Goal: Task Accomplishment & Management: Use online tool/utility

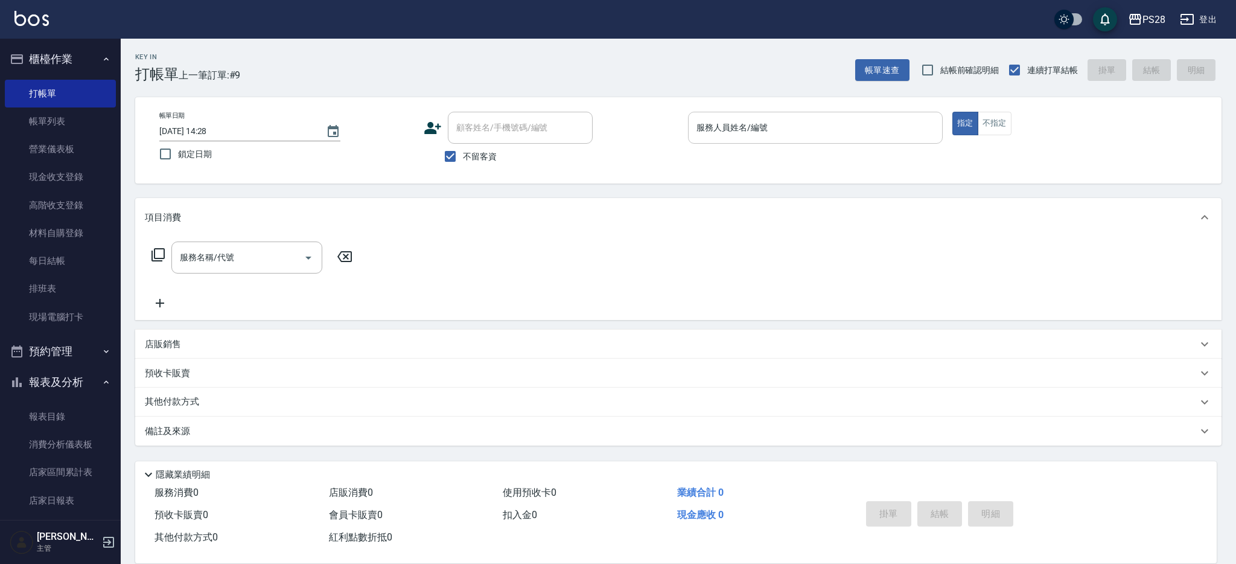
scroll to position [257, 0]
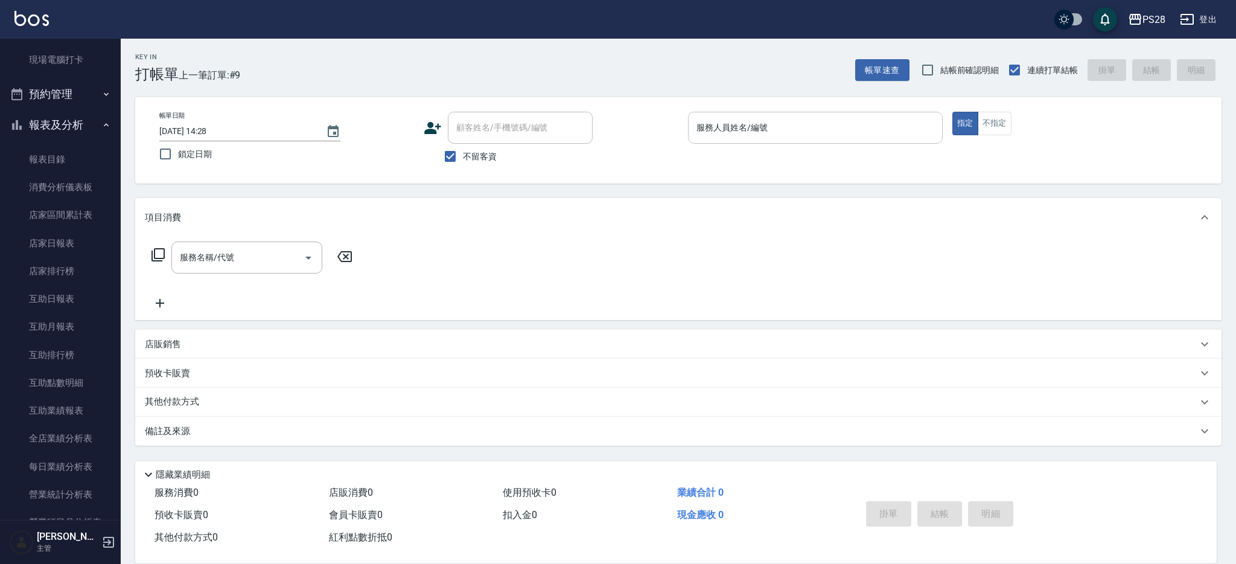
click at [811, 138] on div "服務人員姓名/編號" at bounding box center [815, 128] width 255 height 32
type input "ˇ"
click at [953, 112] on button "指定" at bounding box center [966, 124] width 26 height 24
type button "true"
click at [804, 136] on input "服務人員姓名/編號" at bounding box center [816, 127] width 244 height 21
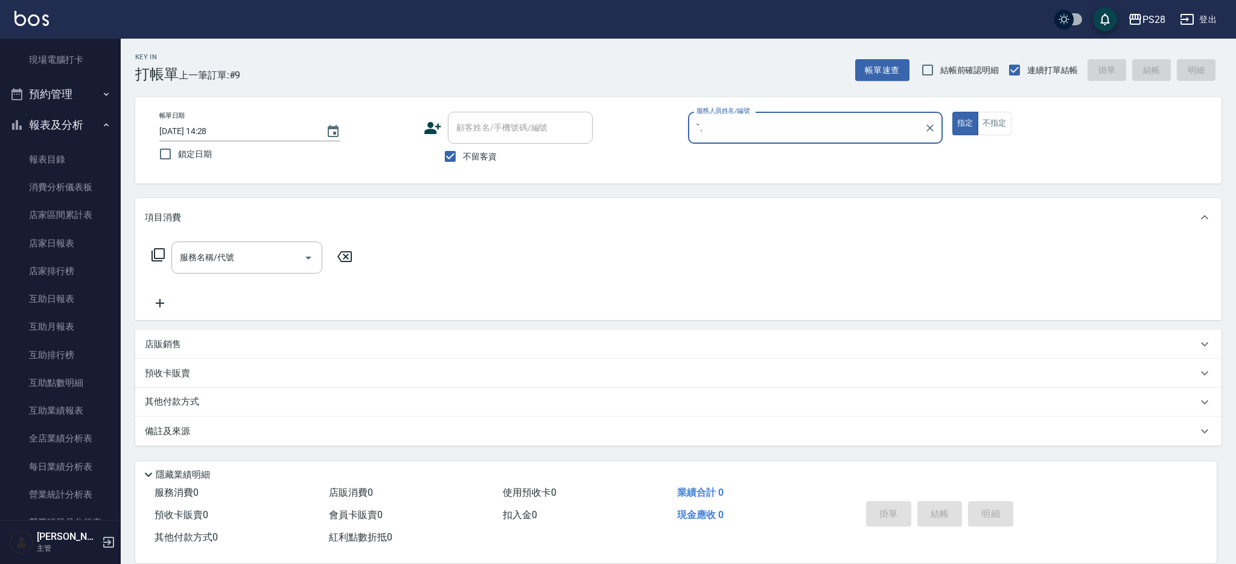
type input "ˇ"
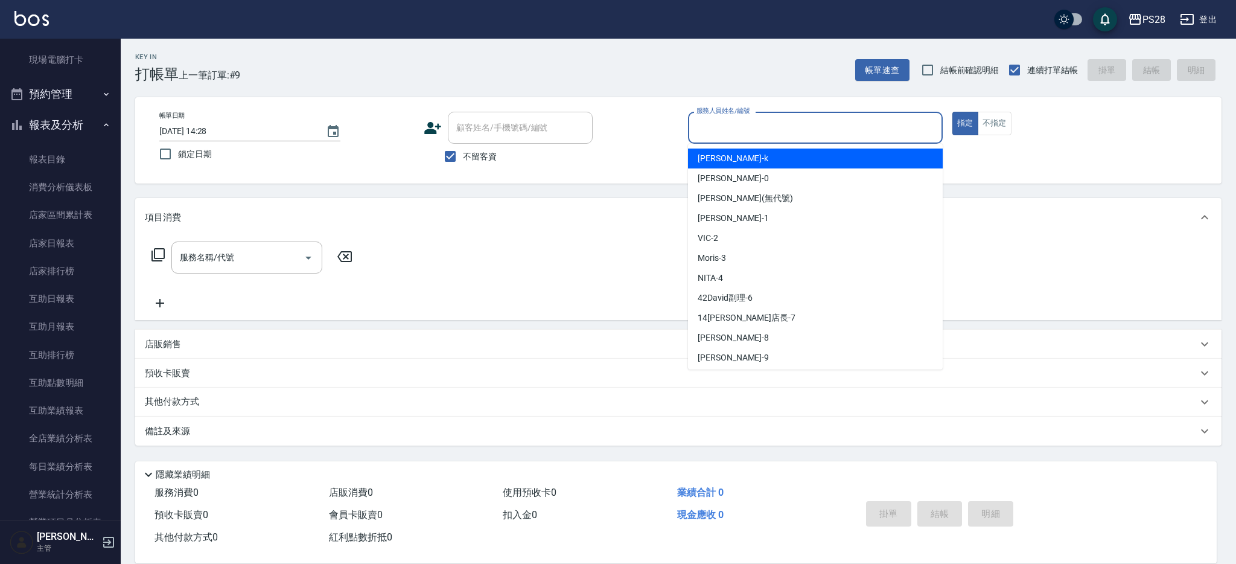
type input "2"
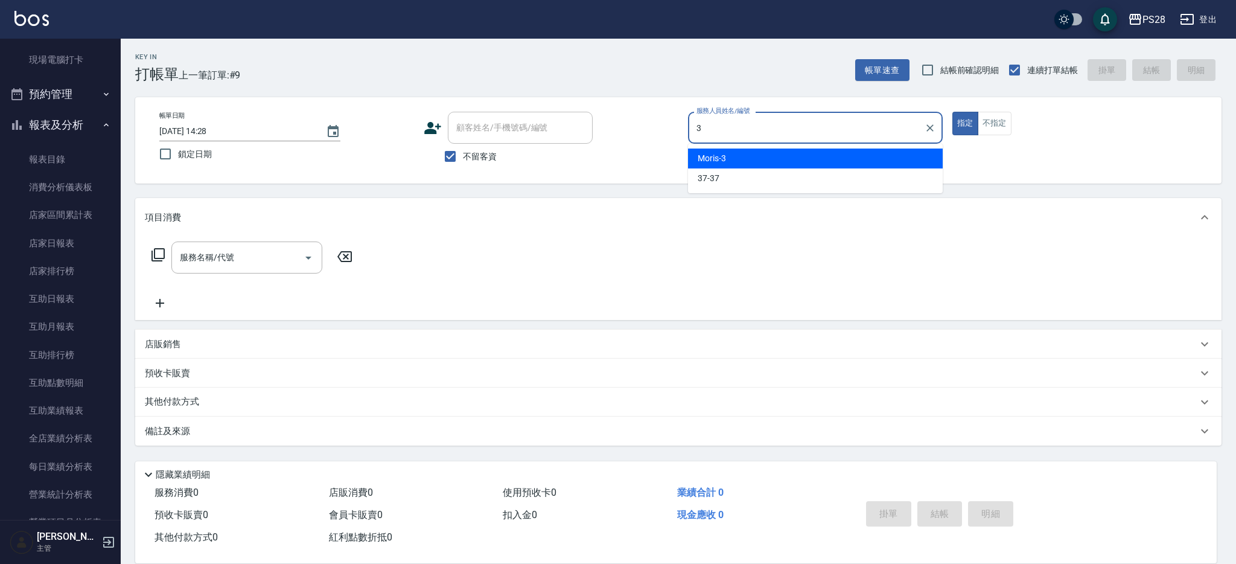
type input "Moris-3"
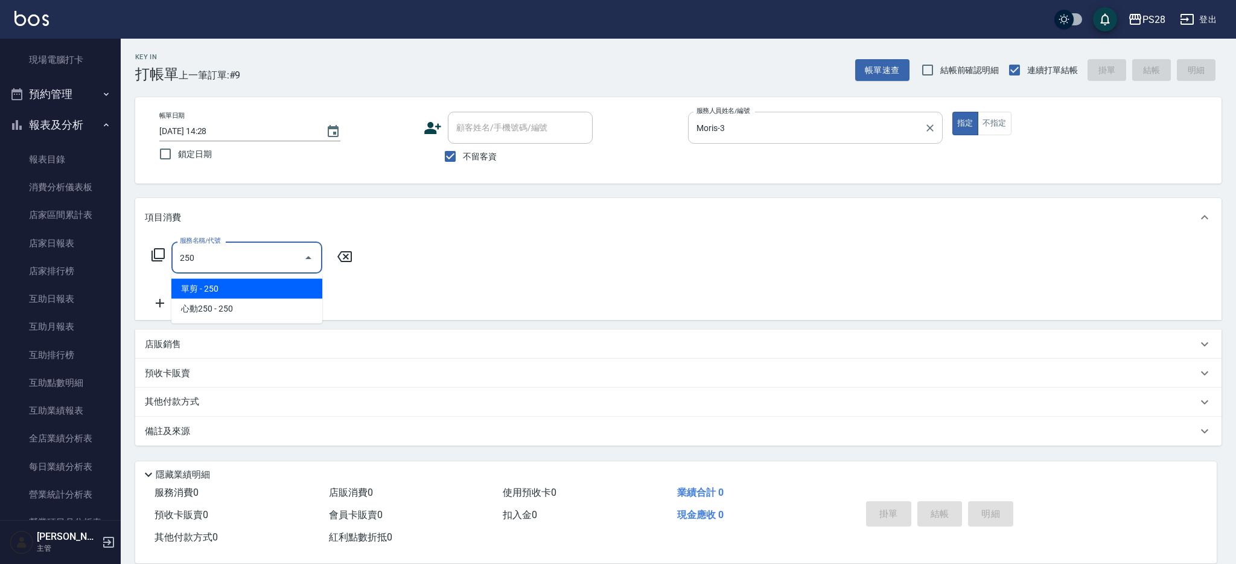
type input "單剪(250)"
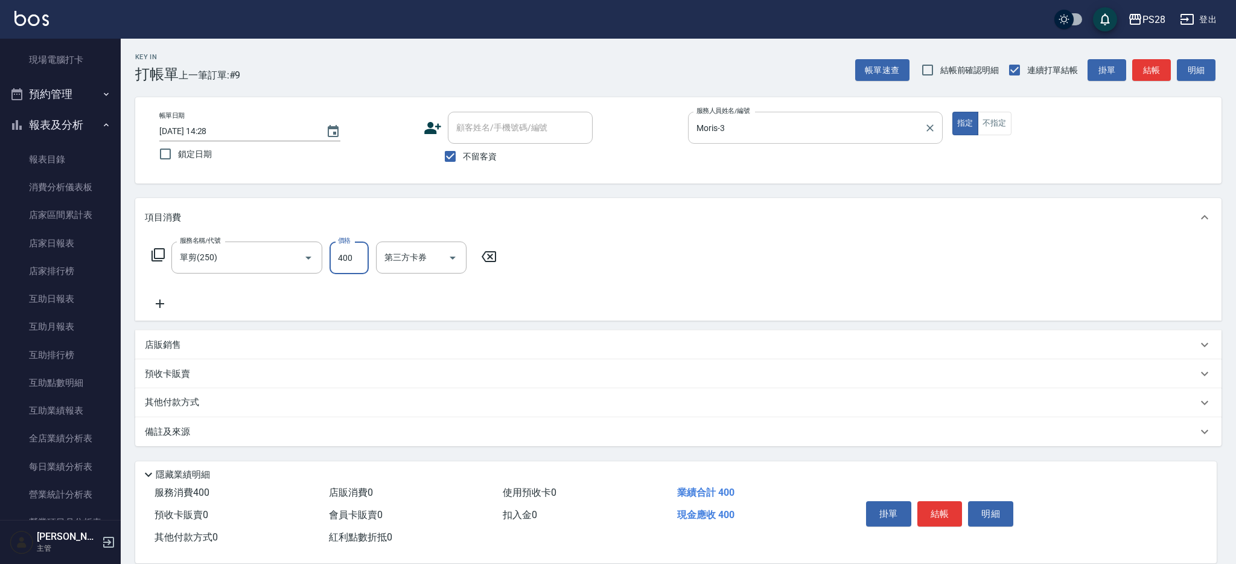
type input "400"
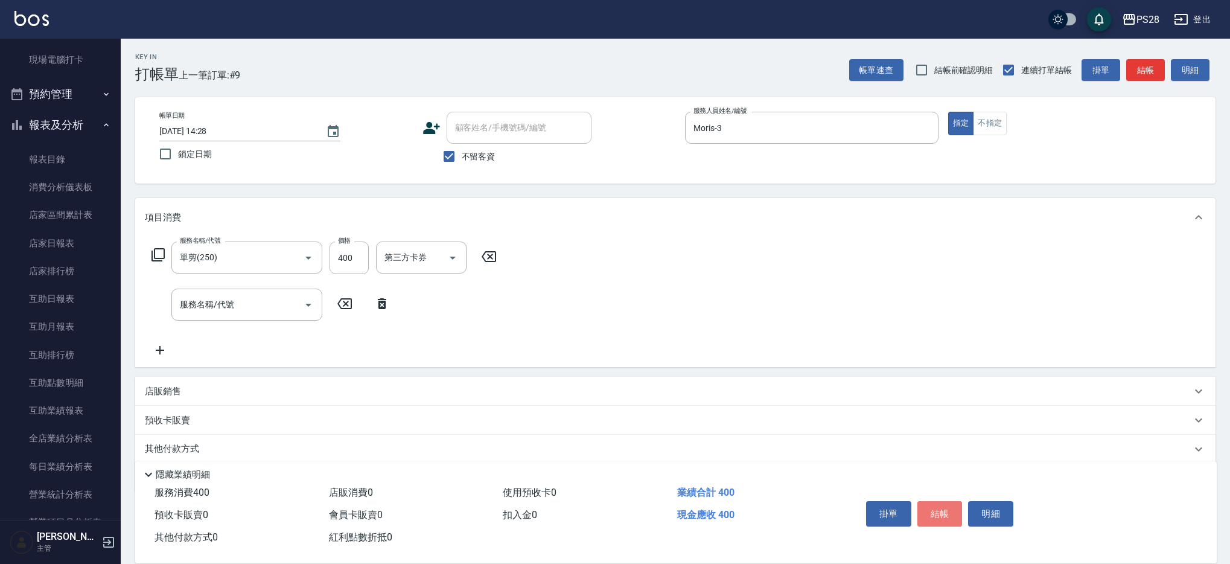
click at [944, 505] on button "結帳" at bounding box center [940, 513] width 45 height 25
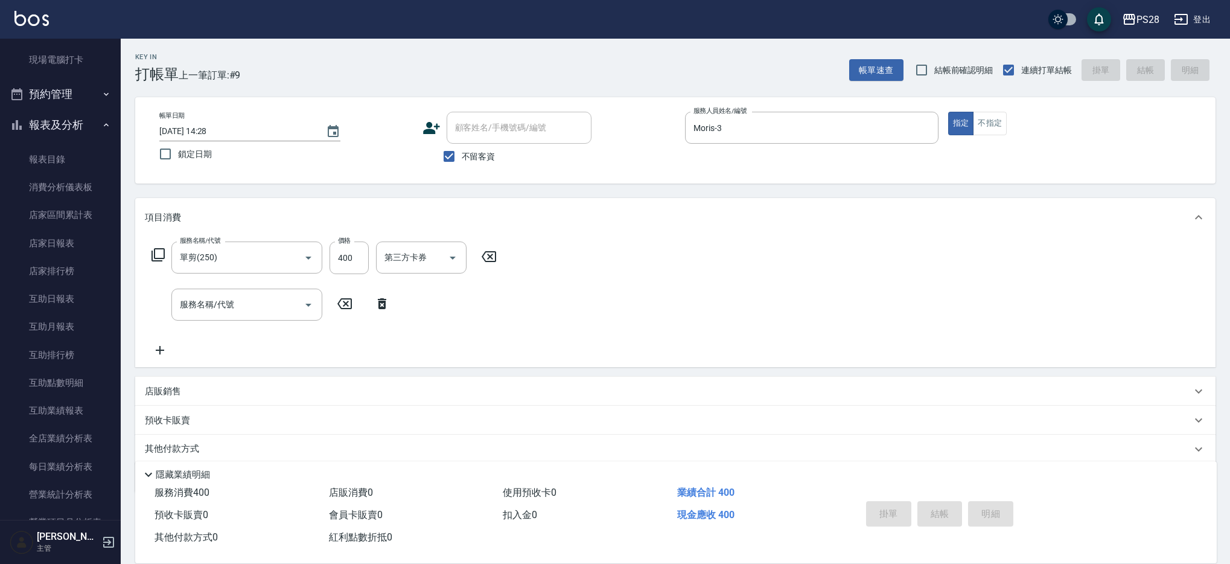
type input "[DATE] 15:57"
